Goal: Information Seeking & Learning: Learn about a topic

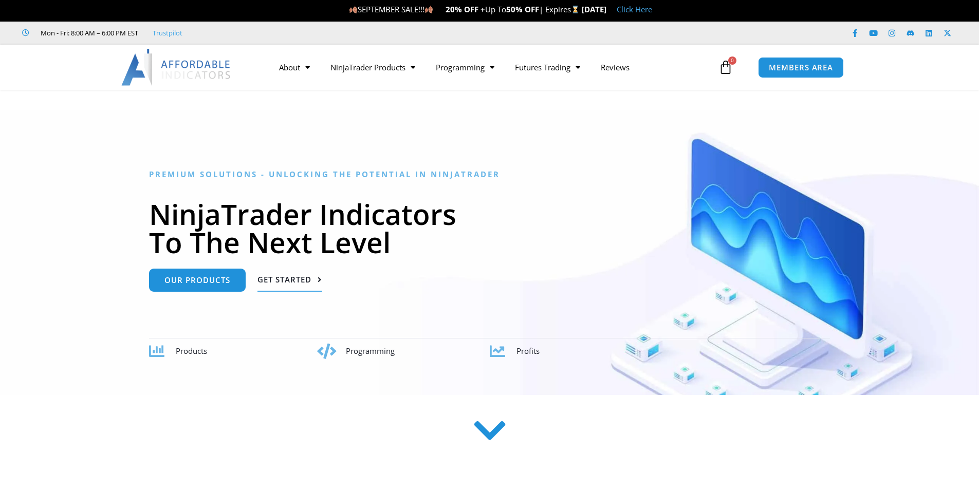
scroll to position [2, 0]
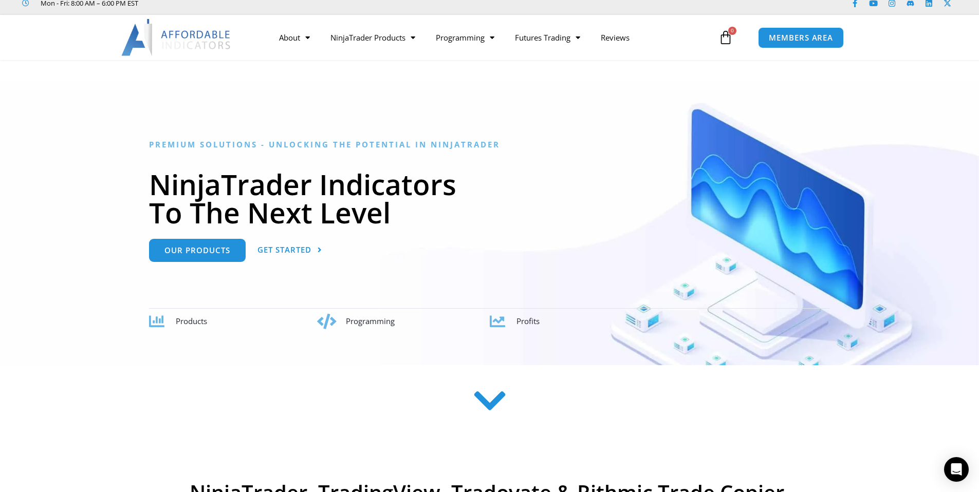
click at [495, 410] on icon at bounding box center [489, 401] width 36 height 36
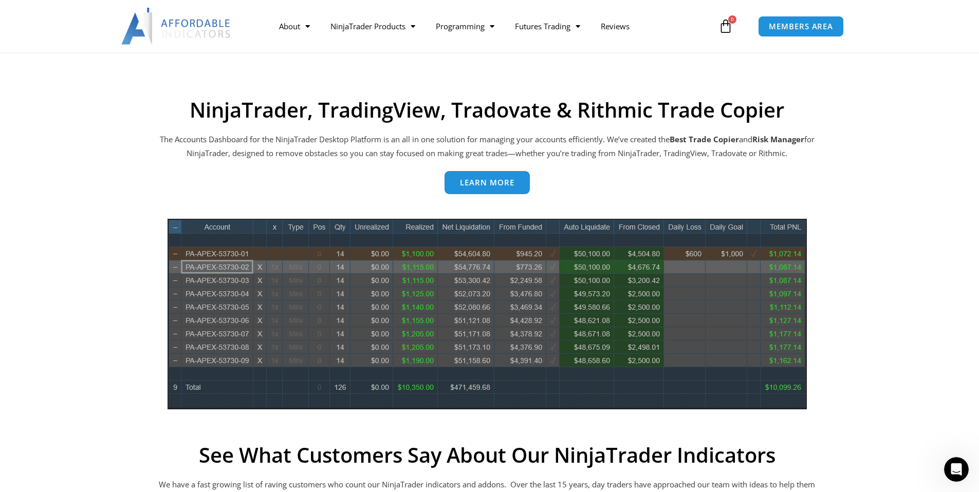
click at [459, 183] on link "Learn more" at bounding box center [487, 182] width 85 height 23
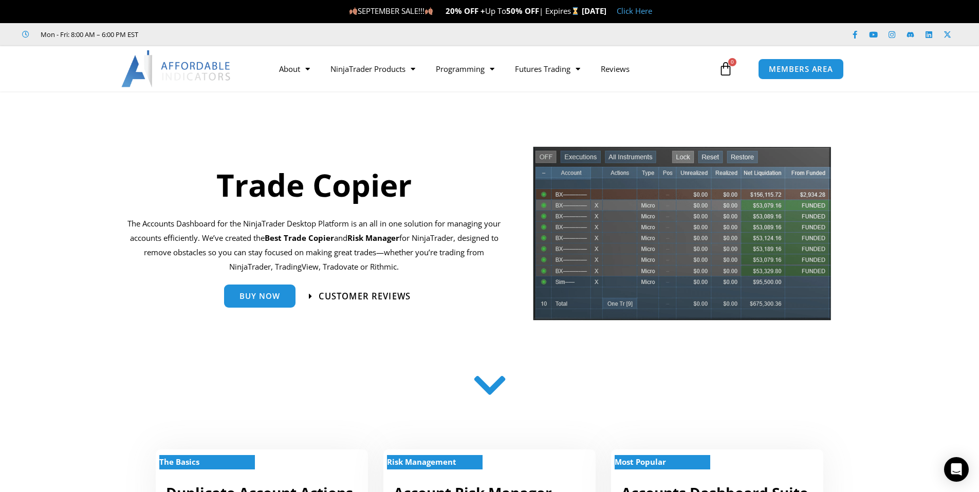
click at [376, 298] on span "Customer Reviews" at bounding box center [365, 296] width 92 height 9
click at [199, 70] on img at bounding box center [176, 68] width 110 height 37
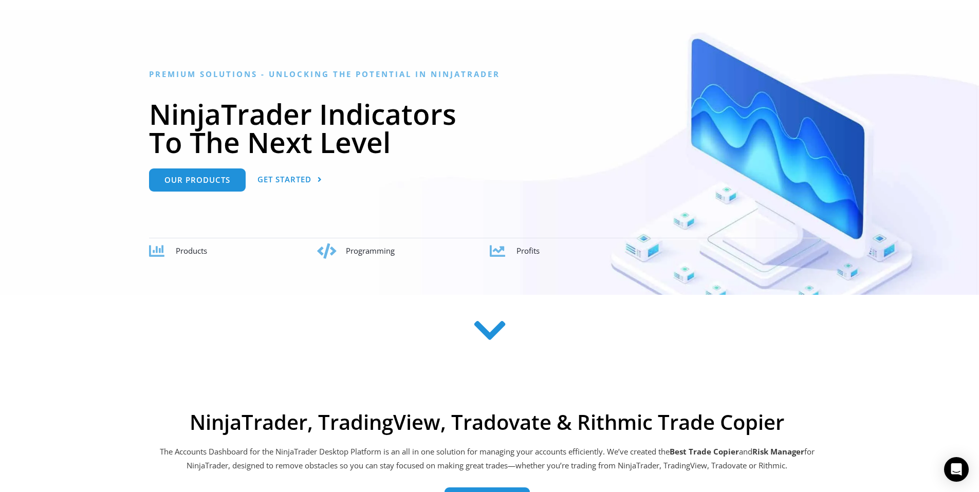
scroll to position [149, 0]
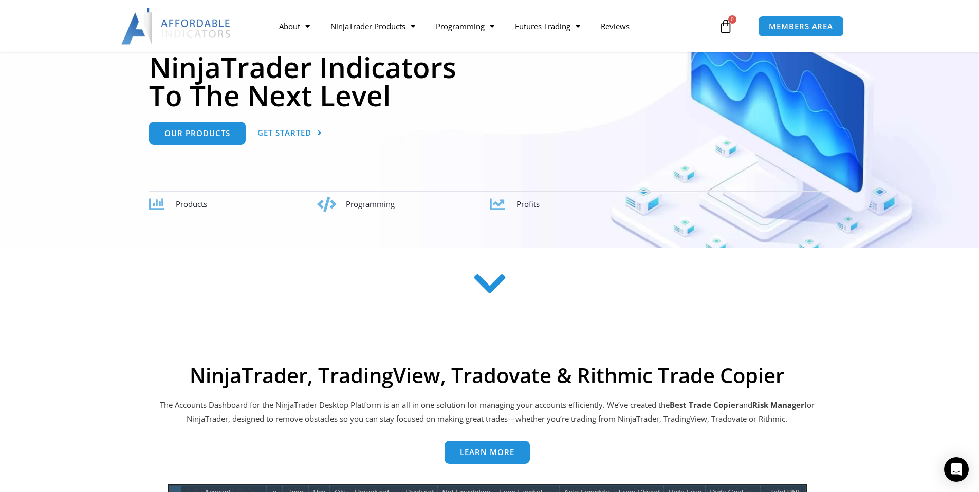
click at [185, 205] on span "Products" at bounding box center [191, 204] width 31 height 10
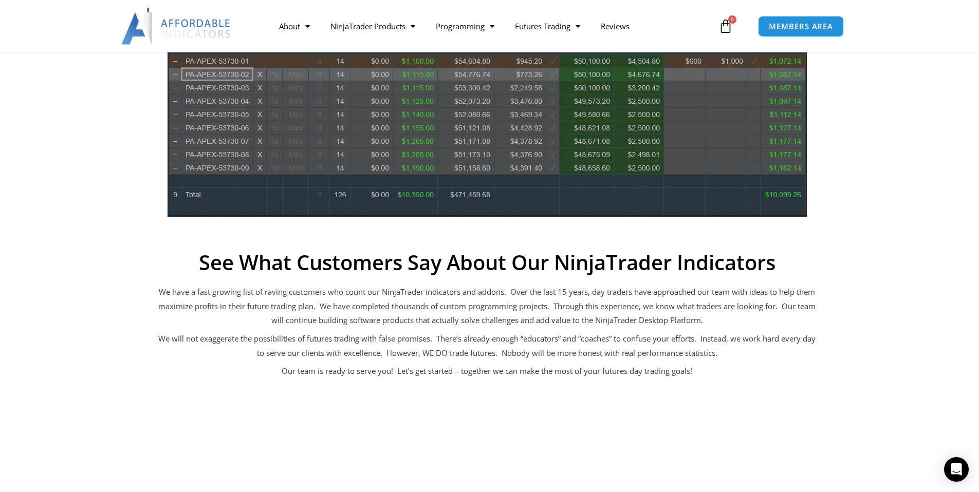
scroll to position [506, 0]
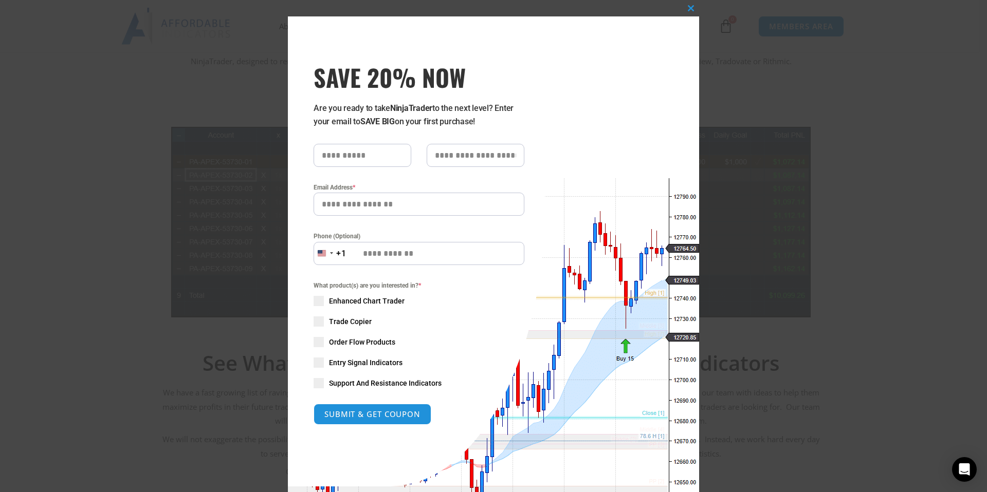
click at [711, 160] on div "Close this module SAVE 20% NOW Are you ready to take NinjaTrader to the next le…" at bounding box center [493, 246] width 987 height 492
